Goal: Task Accomplishment & Management: Use online tool/utility

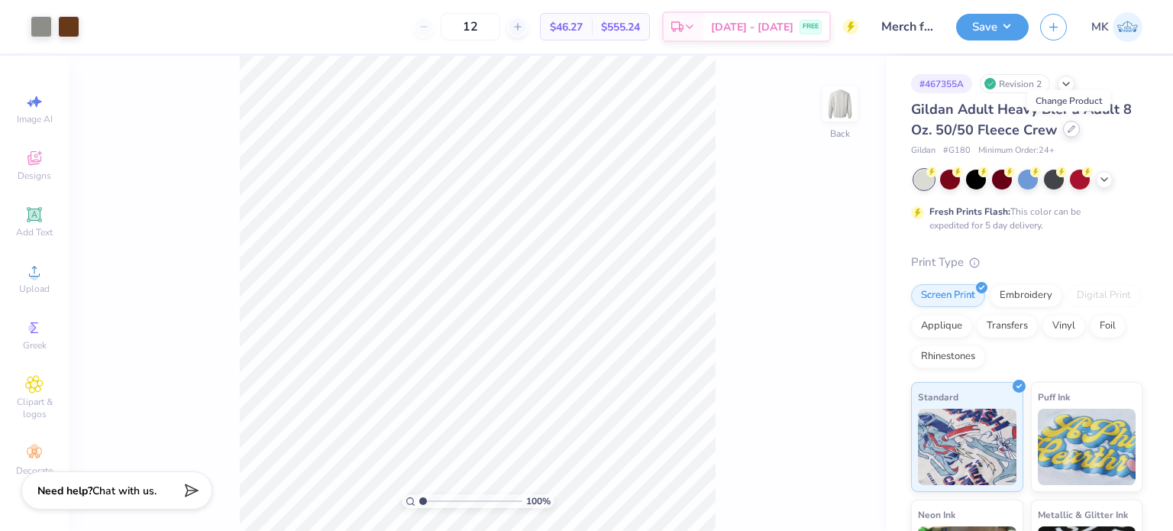
click at [1068, 130] on icon at bounding box center [1072, 129] width 8 height 8
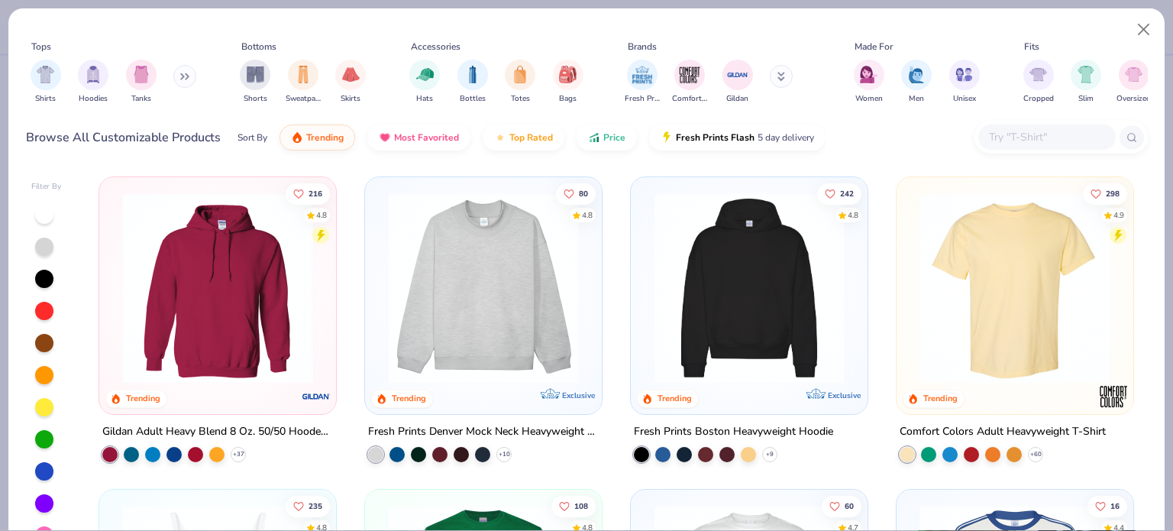
click at [1031, 132] on input "text" at bounding box center [1047, 137] width 118 height 18
paste input "1242GD"
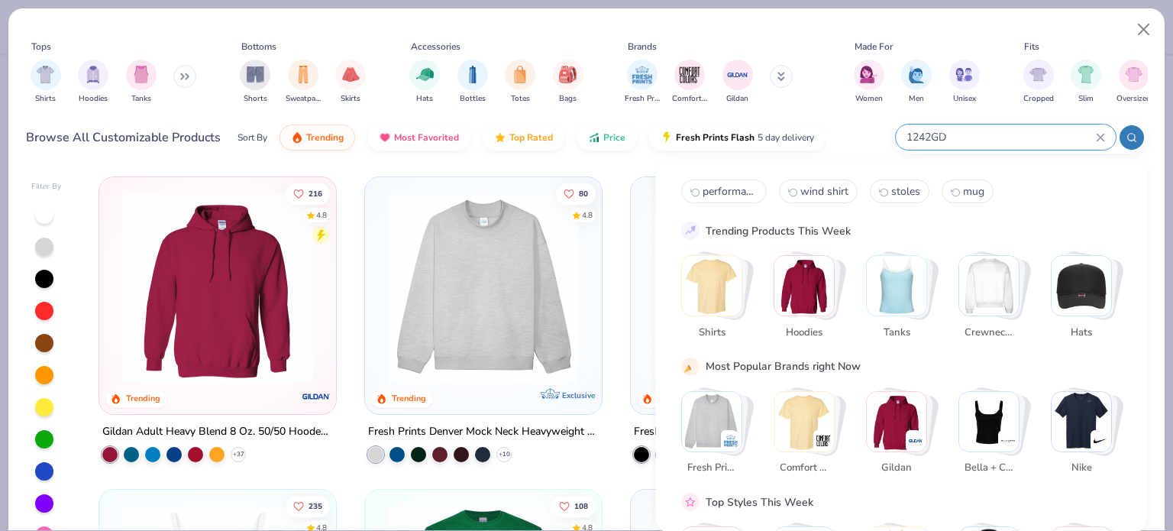
type input "1242GD"
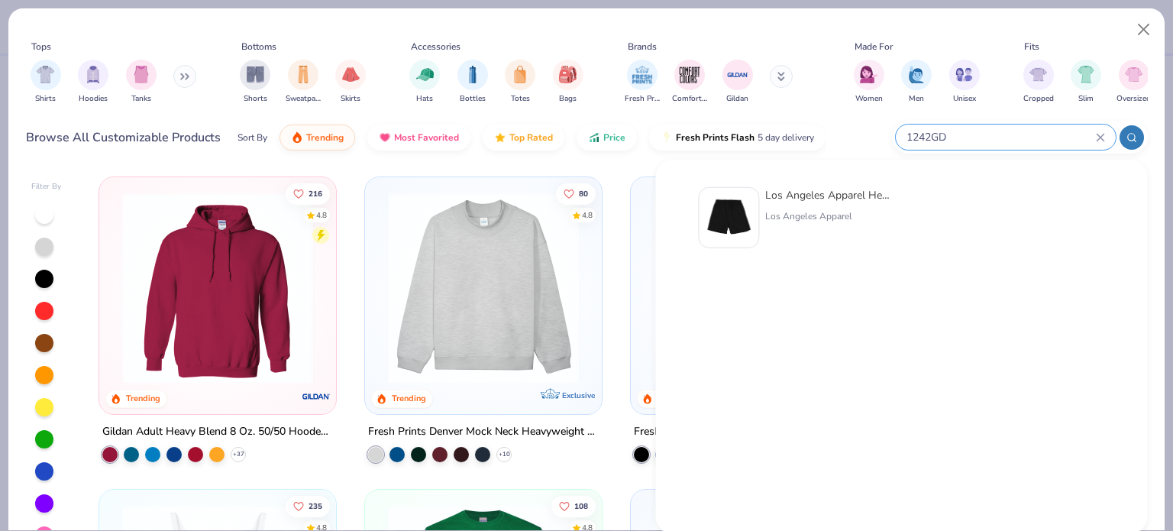
click at [741, 207] on img at bounding box center [728, 217] width 47 height 47
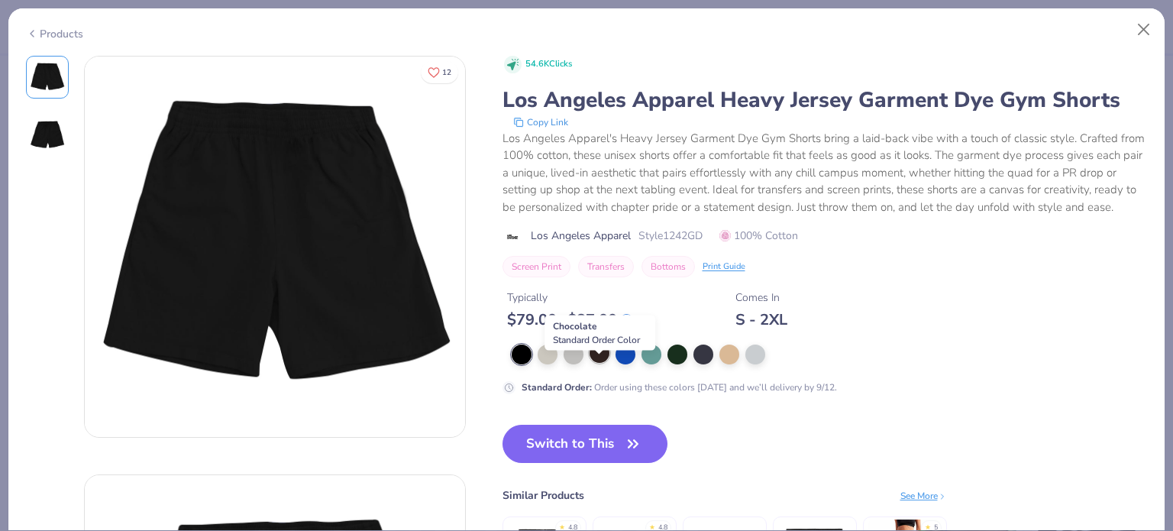
click at [597, 363] on div at bounding box center [600, 353] width 20 height 20
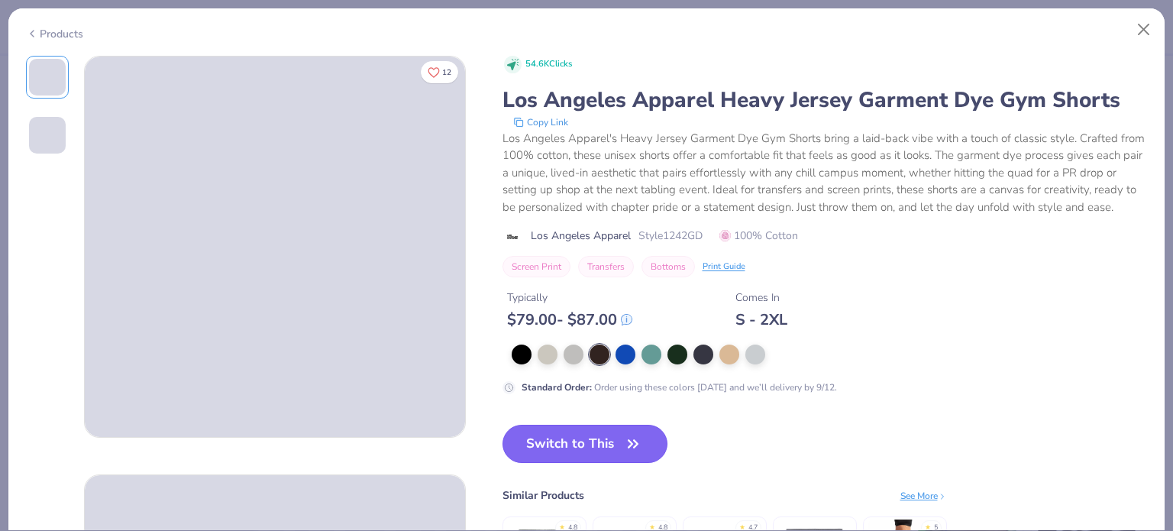
click at [570, 463] on button "Switch to This" at bounding box center [586, 444] width 166 height 38
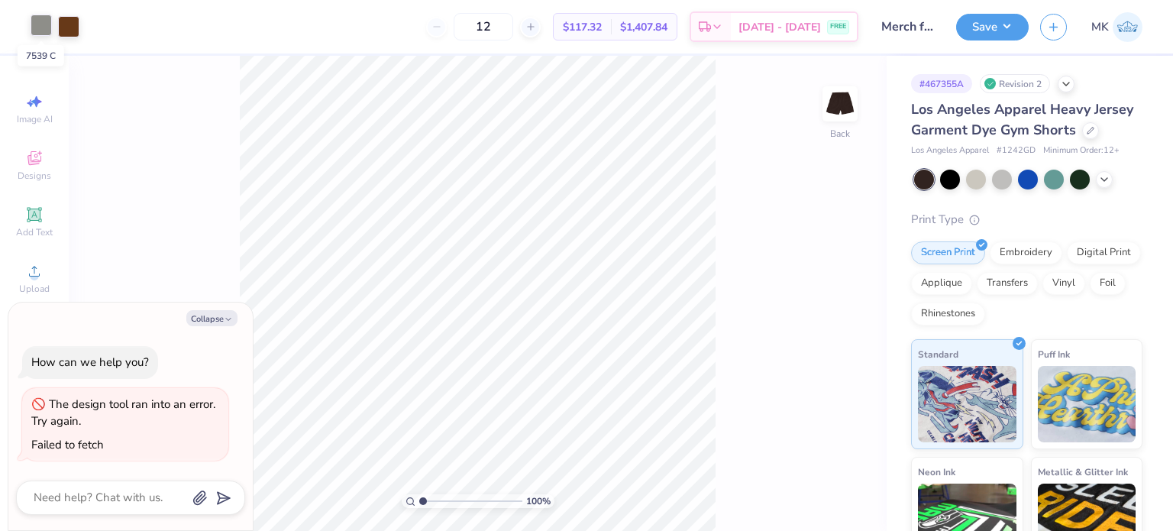
click at [31, 27] on div at bounding box center [41, 25] width 21 height 21
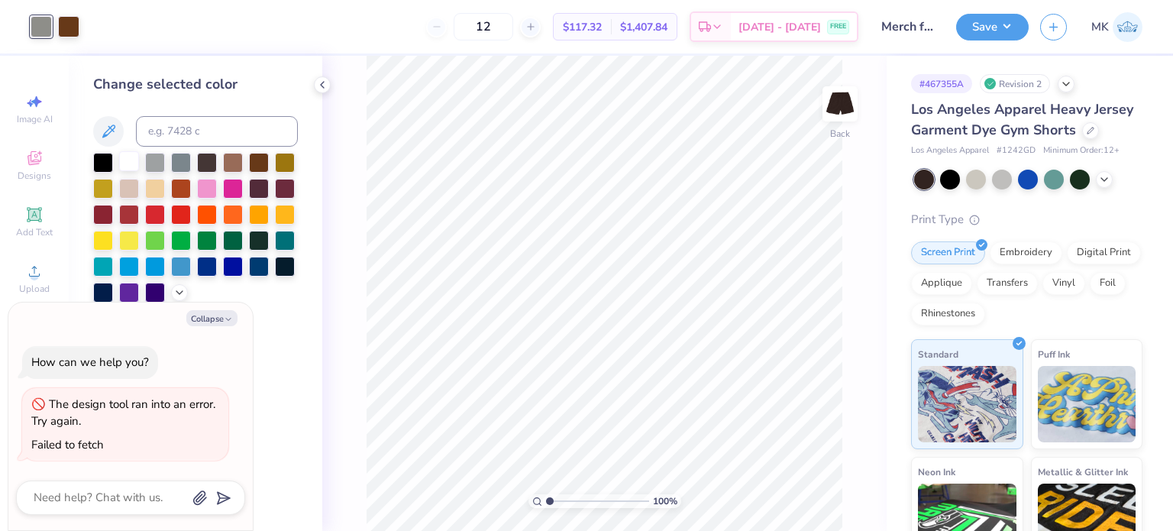
click at [130, 158] on div at bounding box center [129, 161] width 20 height 20
click at [73, 28] on div at bounding box center [68, 25] width 21 height 21
click at [129, 163] on div at bounding box center [129, 161] width 20 height 20
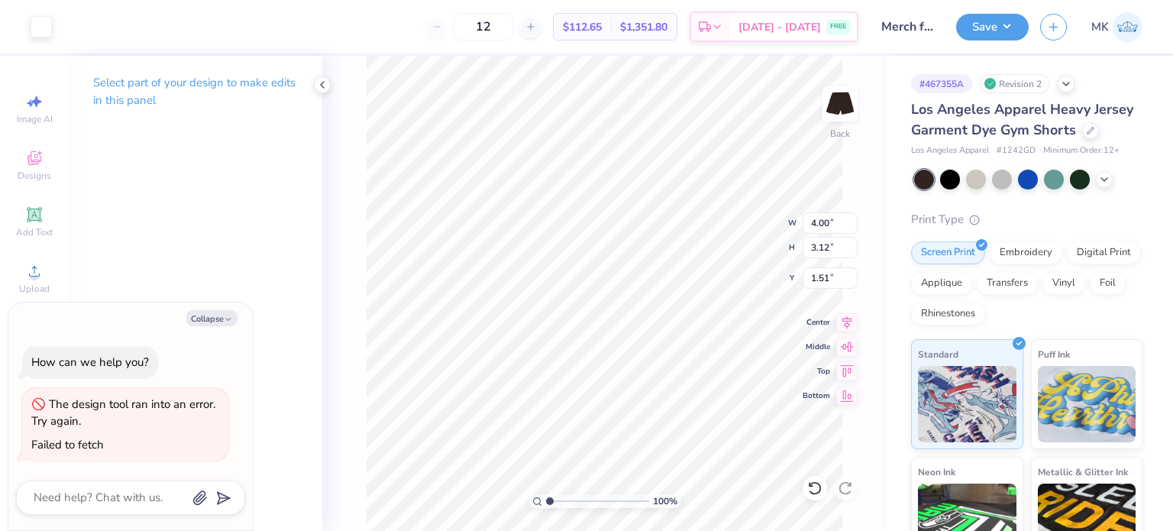
type textarea "x"
type input "3.05"
type textarea "x"
type input "2.12"
type input "1.66"
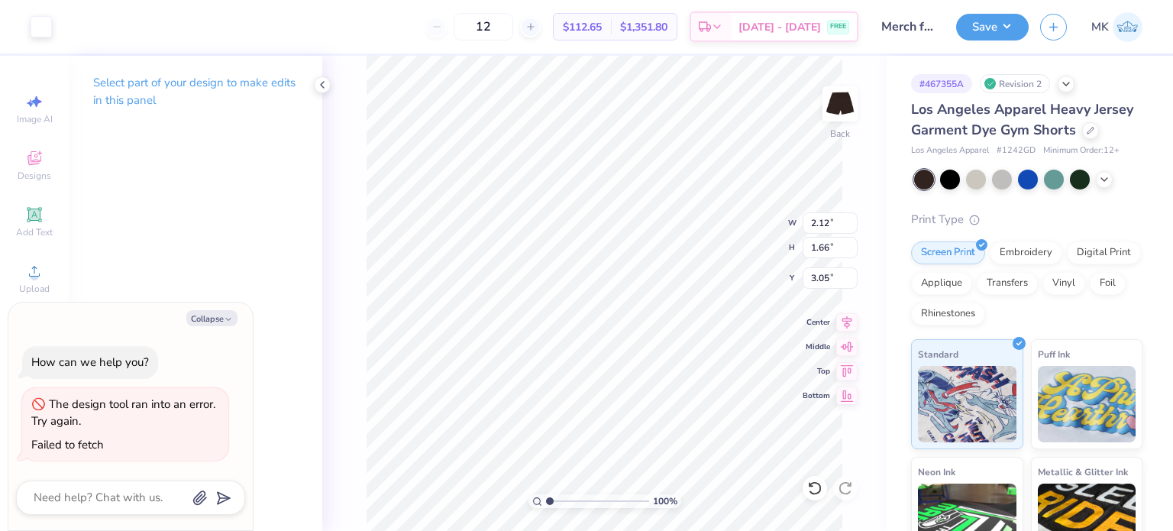
type textarea "x"
type input "2.82"
type input "2.20"
type textarea "x"
type input "3.08"
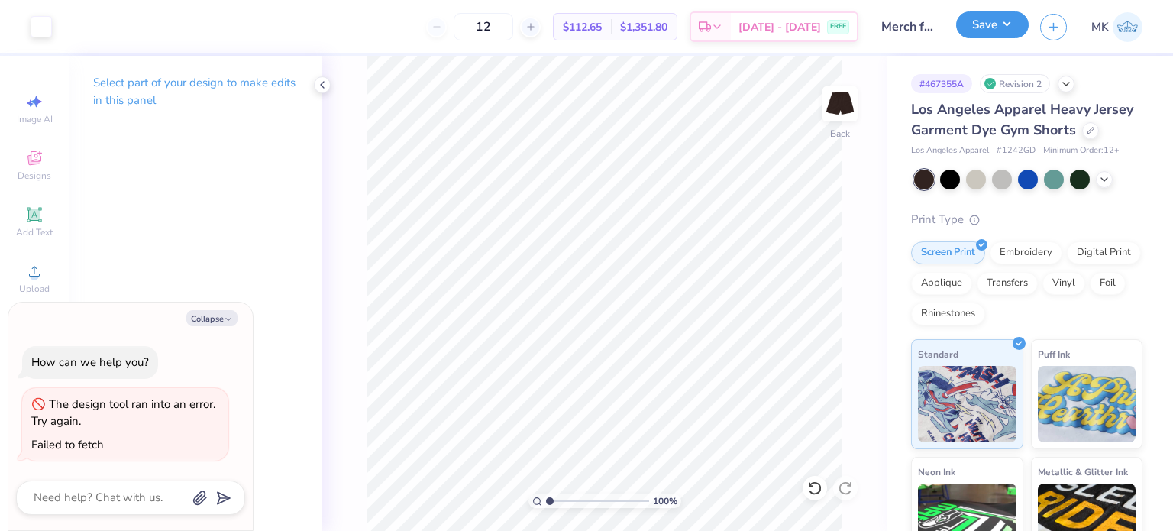
click at [987, 25] on button "Save" at bounding box center [992, 24] width 73 height 27
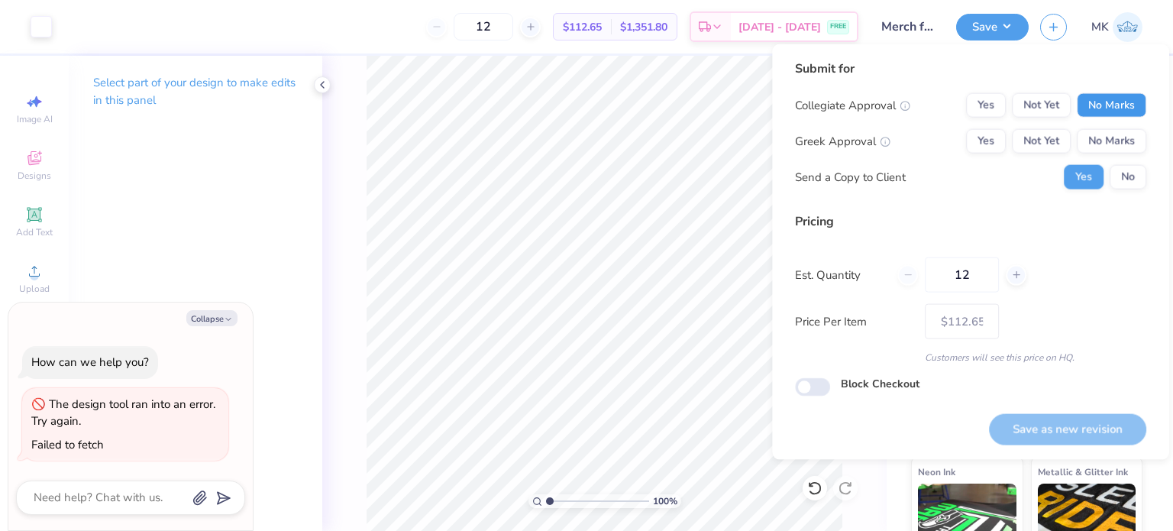
click at [1112, 106] on button "No Marks" at bounding box center [1112, 105] width 70 height 24
click at [976, 103] on button "Yes" at bounding box center [986, 105] width 40 height 24
click at [1109, 141] on button "No Marks" at bounding box center [1112, 141] width 70 height 24
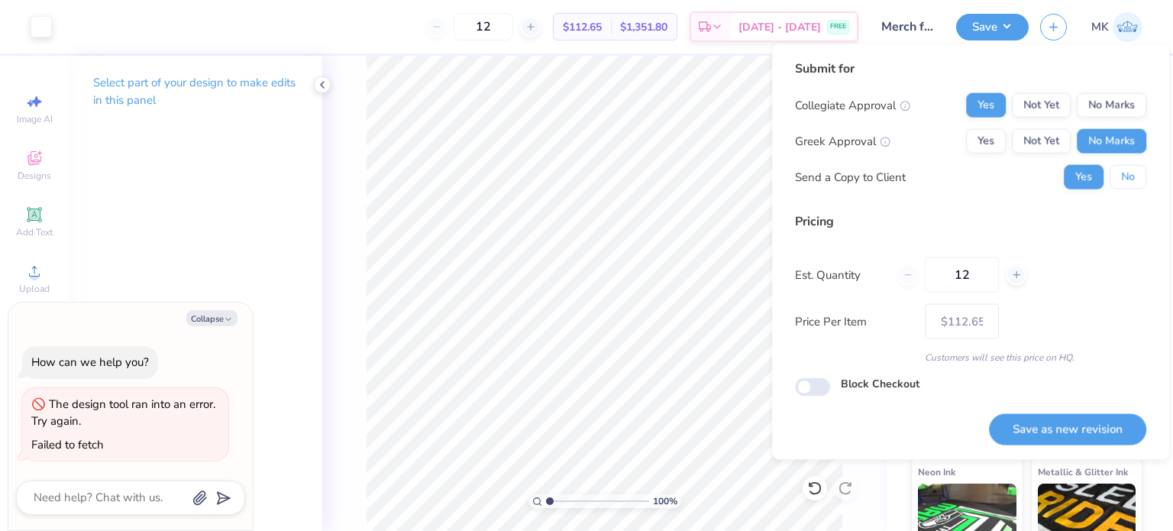
click at [1118, 180] on button "No" at bounding box center [1128, 177] width 37 height 24
type textarea "x"
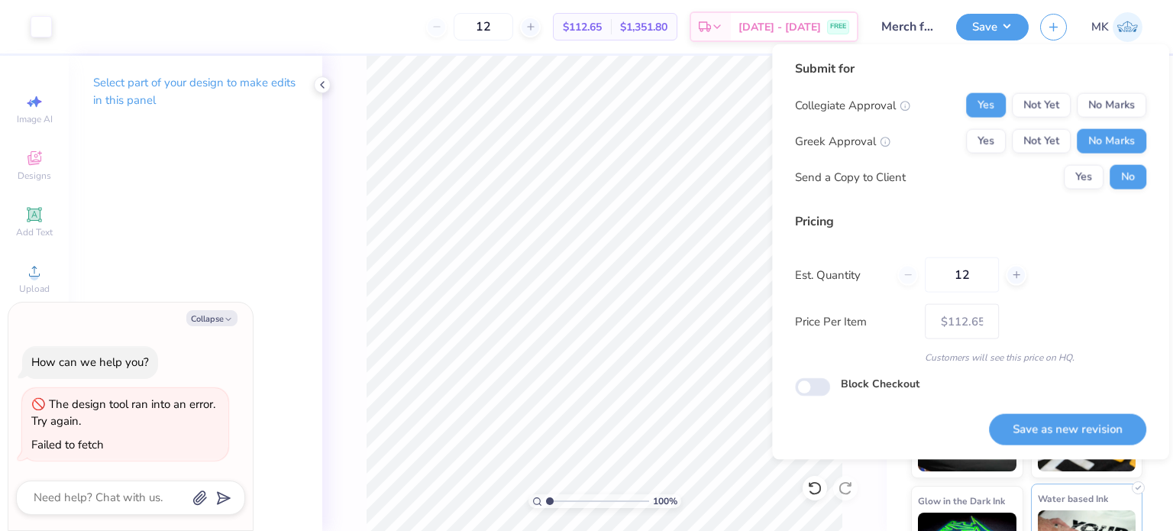
scroll to position [174, 0]
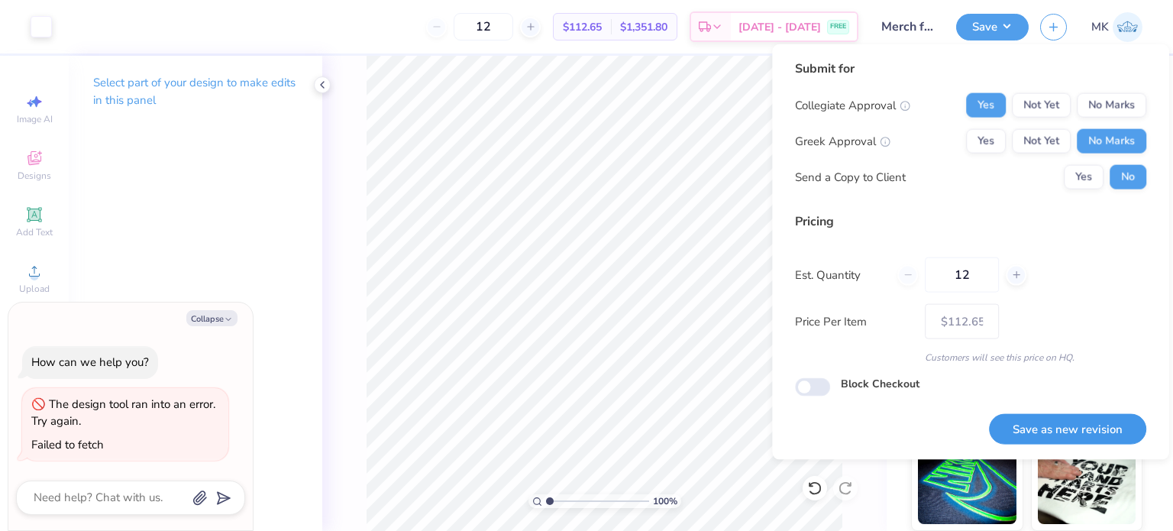
click at [1028, 427] on button "Save as new revision" at bounding box center [1067, 428] width 157 height 31
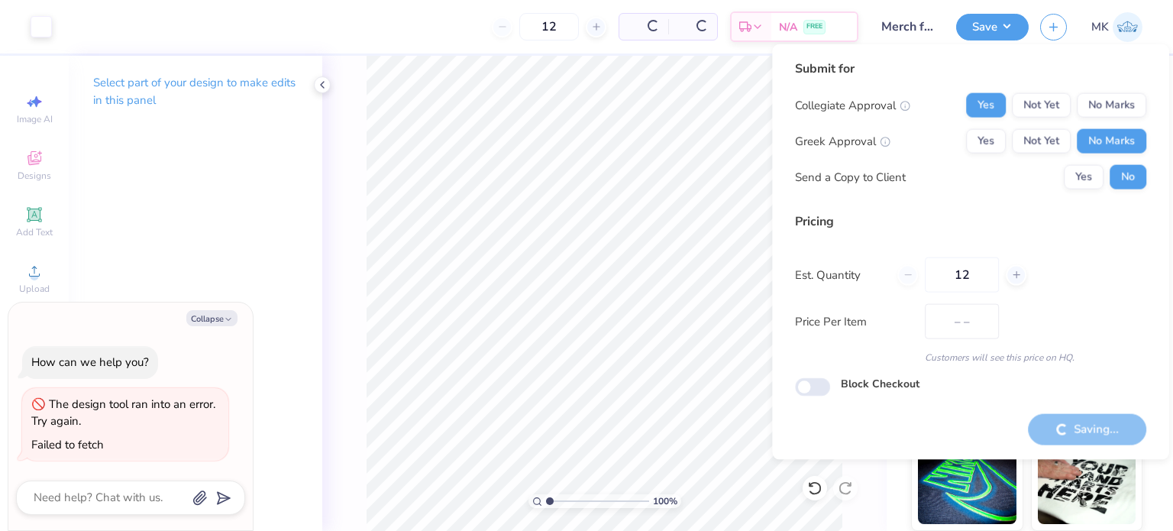
type input "$112.65"
type textarea "x"
